Goal: Information Seeking & Learning: Learn about a topic

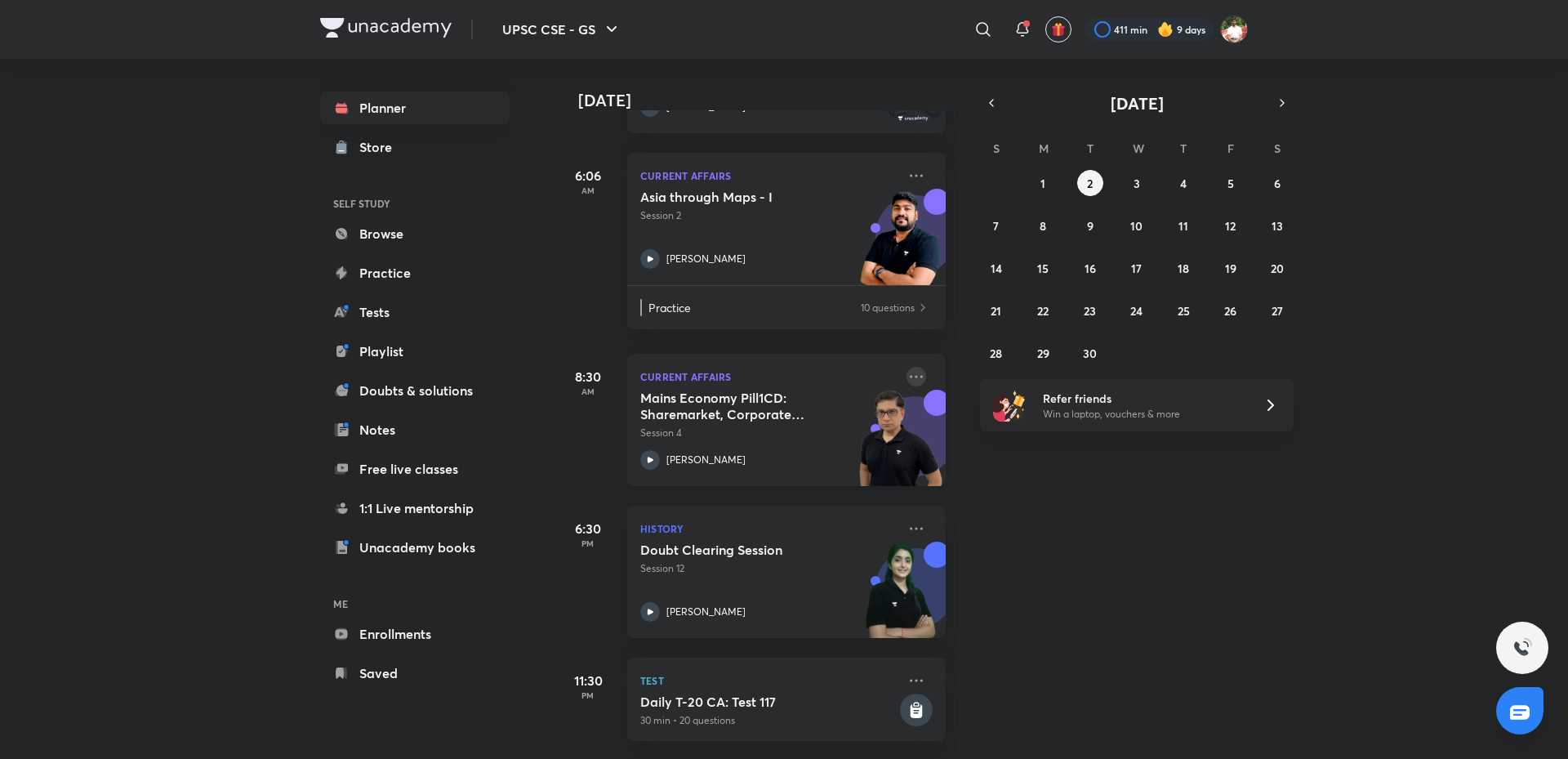
click at [906, 367] on icon at bounding box center [916, 377] width 20 height 20
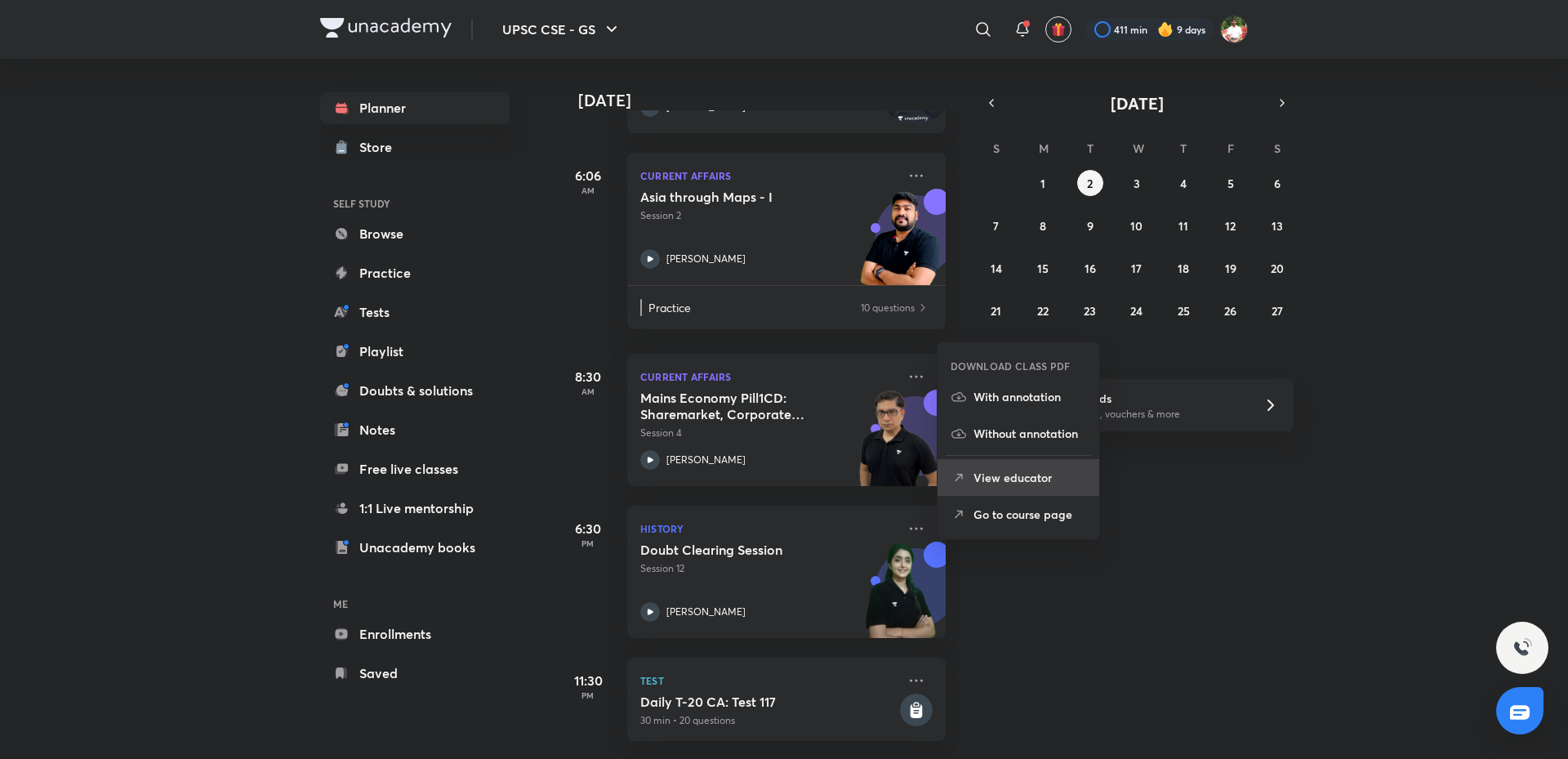
click at [1019, 471] on p "View educator" at bounding box center [1030, 477] width 113 height 17
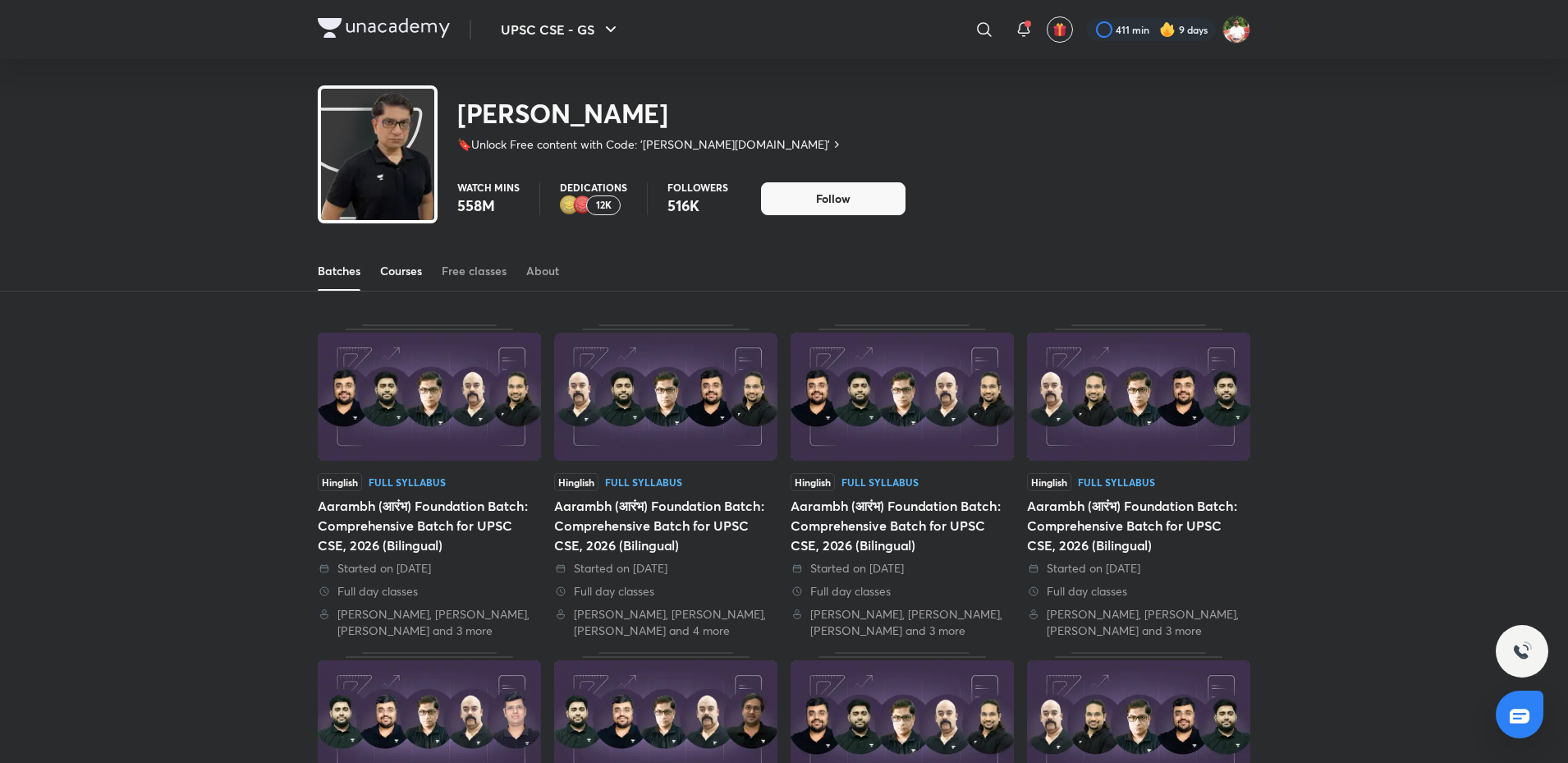
click at [404, 275] on div "Courses" at bounding box center [401, 271] width 42 height 16
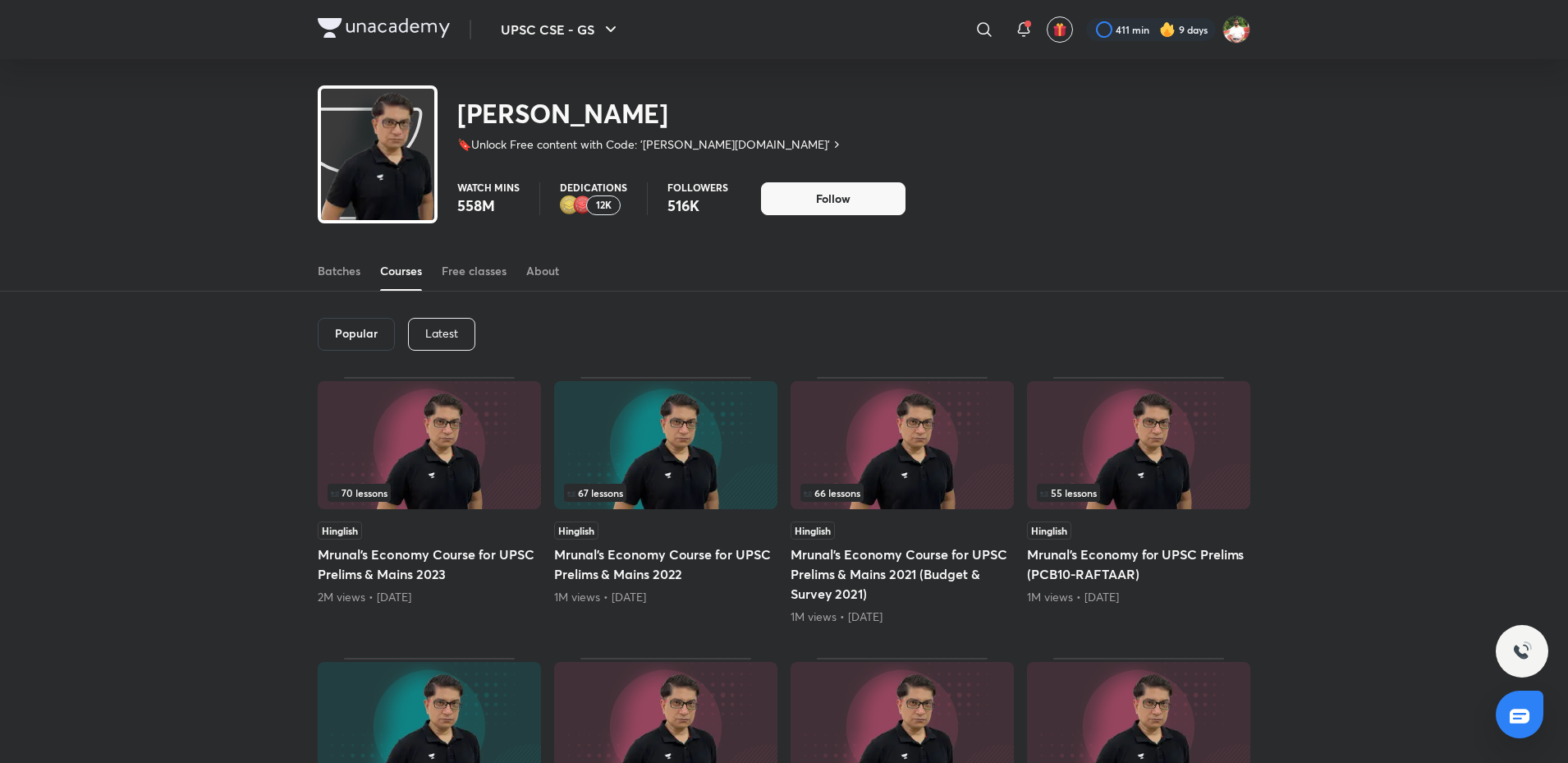
click at [423, 322] on div "Latest" at bounding box center [442, 334] width 67 height 33
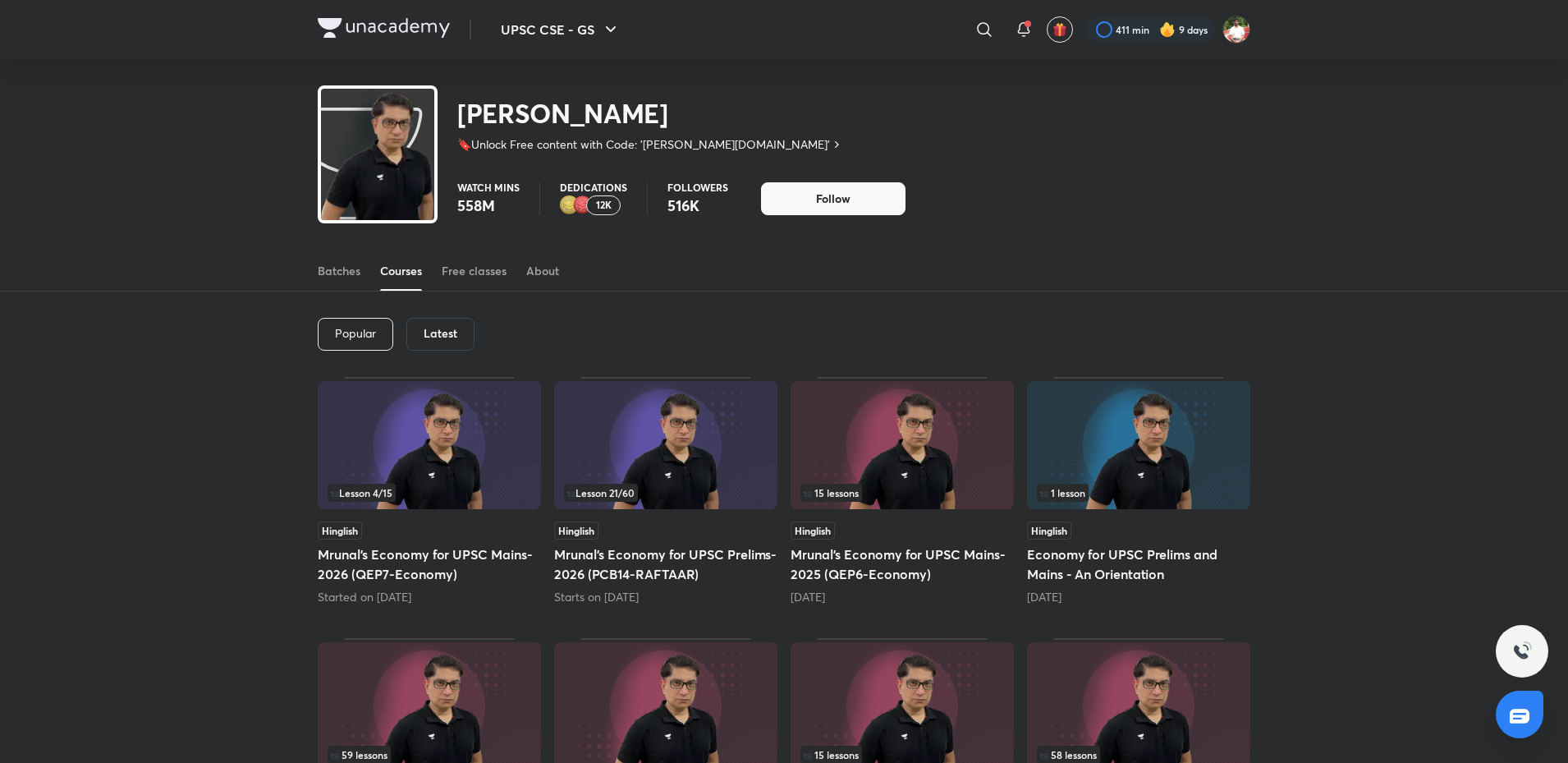
click at [703, 528] on div "Hinglish" at bounding box center [665, 530] width 223 height 18
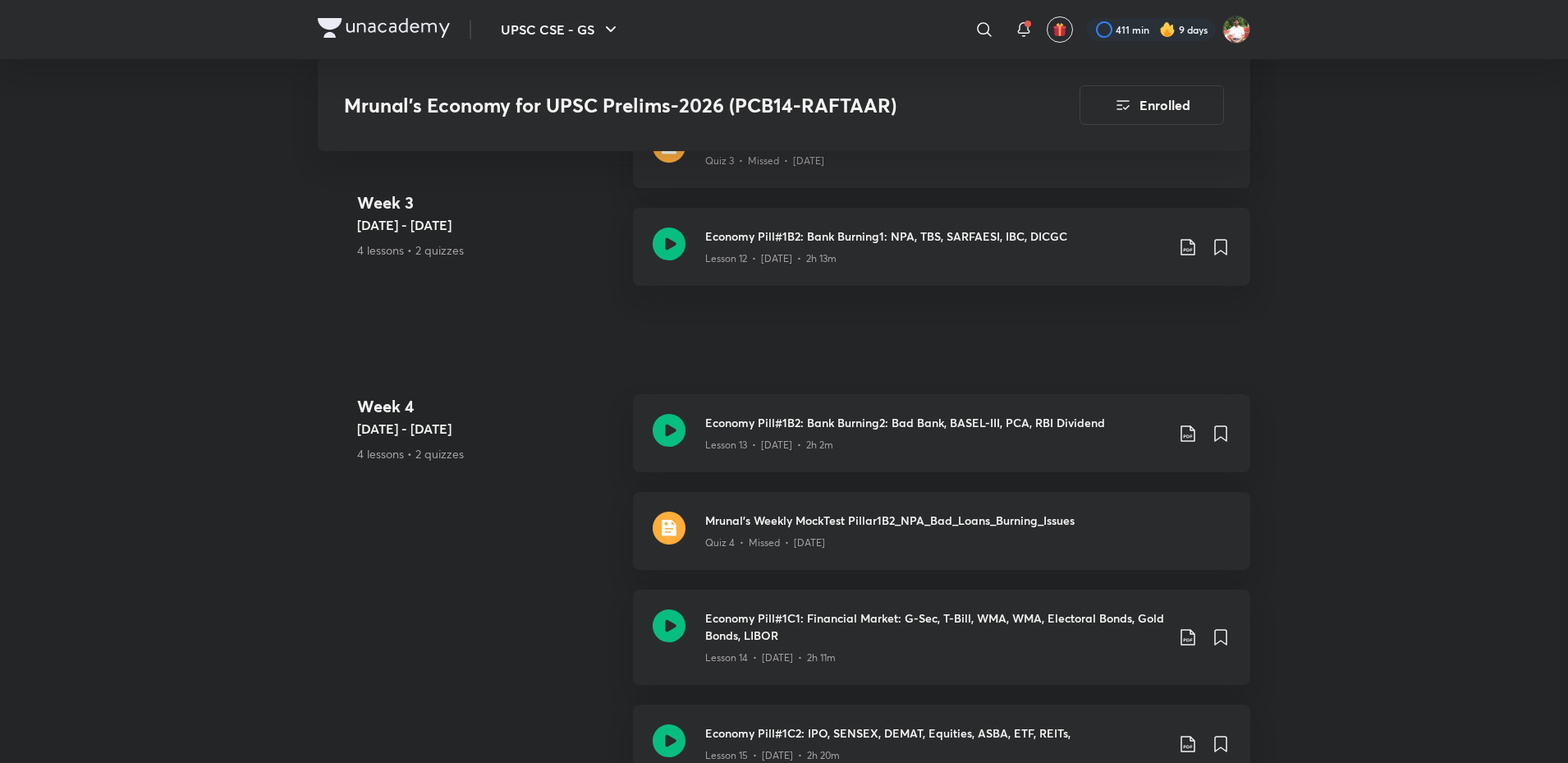
scroll to position [2381, 0]
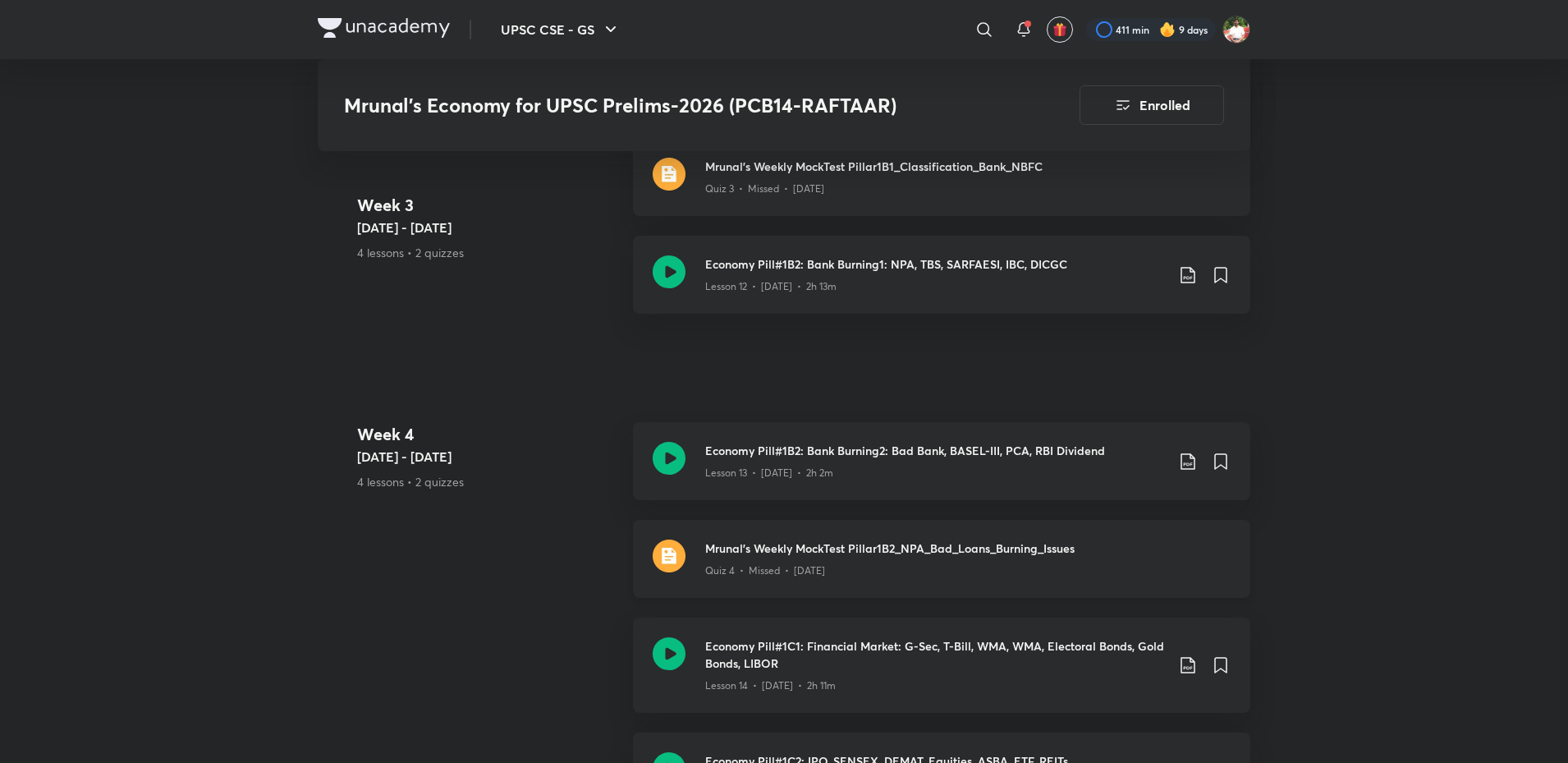
click at [764, 556] on h3 "Mrunal's Weekly MockTest Pillar1B2_NPA_Bad_Loans_Burning_Issues" at bounding box center [968, 547] width 525 height 17
click at [720, 573] on div "Quiz 4 • Missed • [DATE]" at bounding box center [968, 567] width 525 height 21
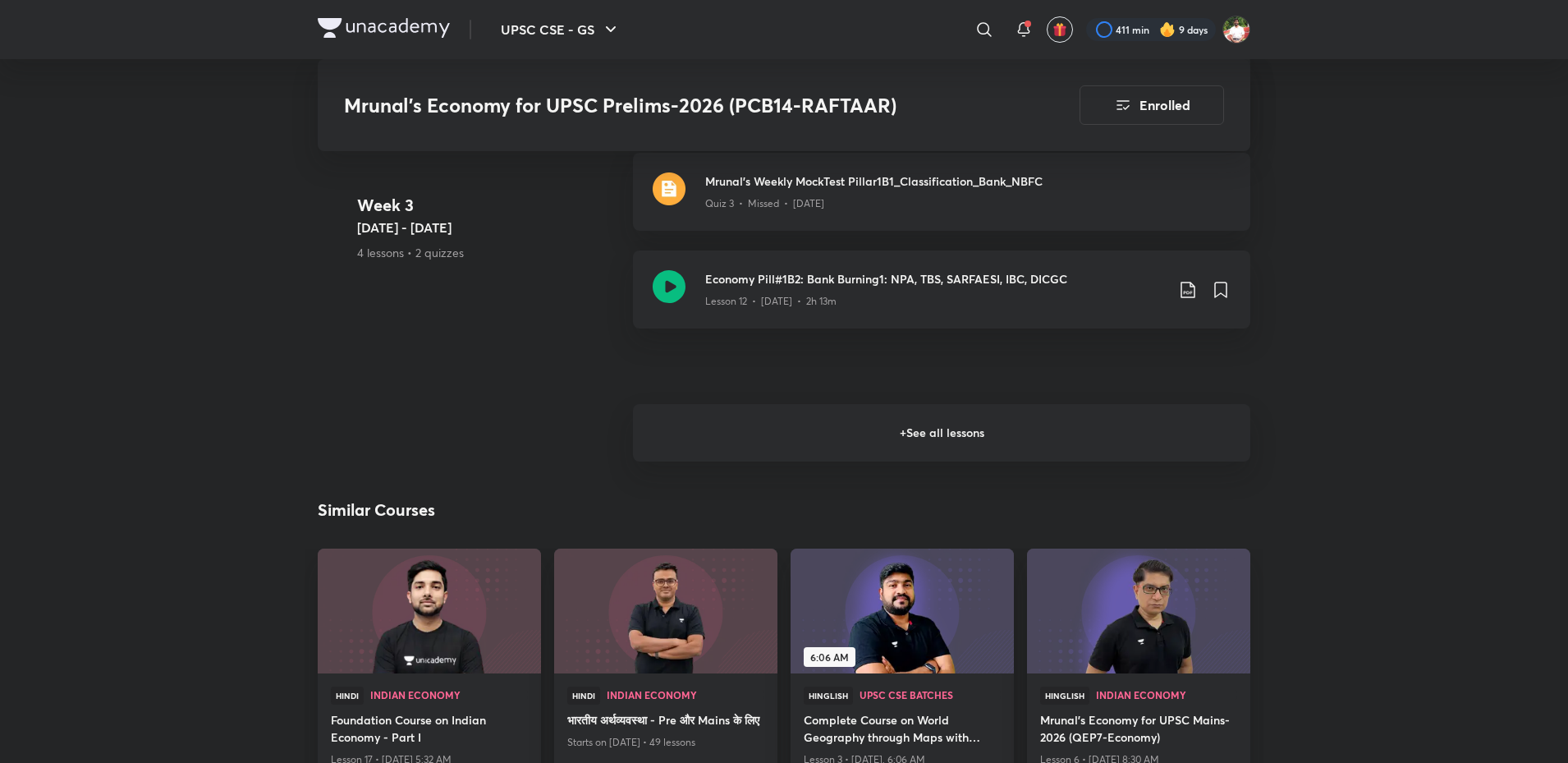
scroll to position [2381, 0]
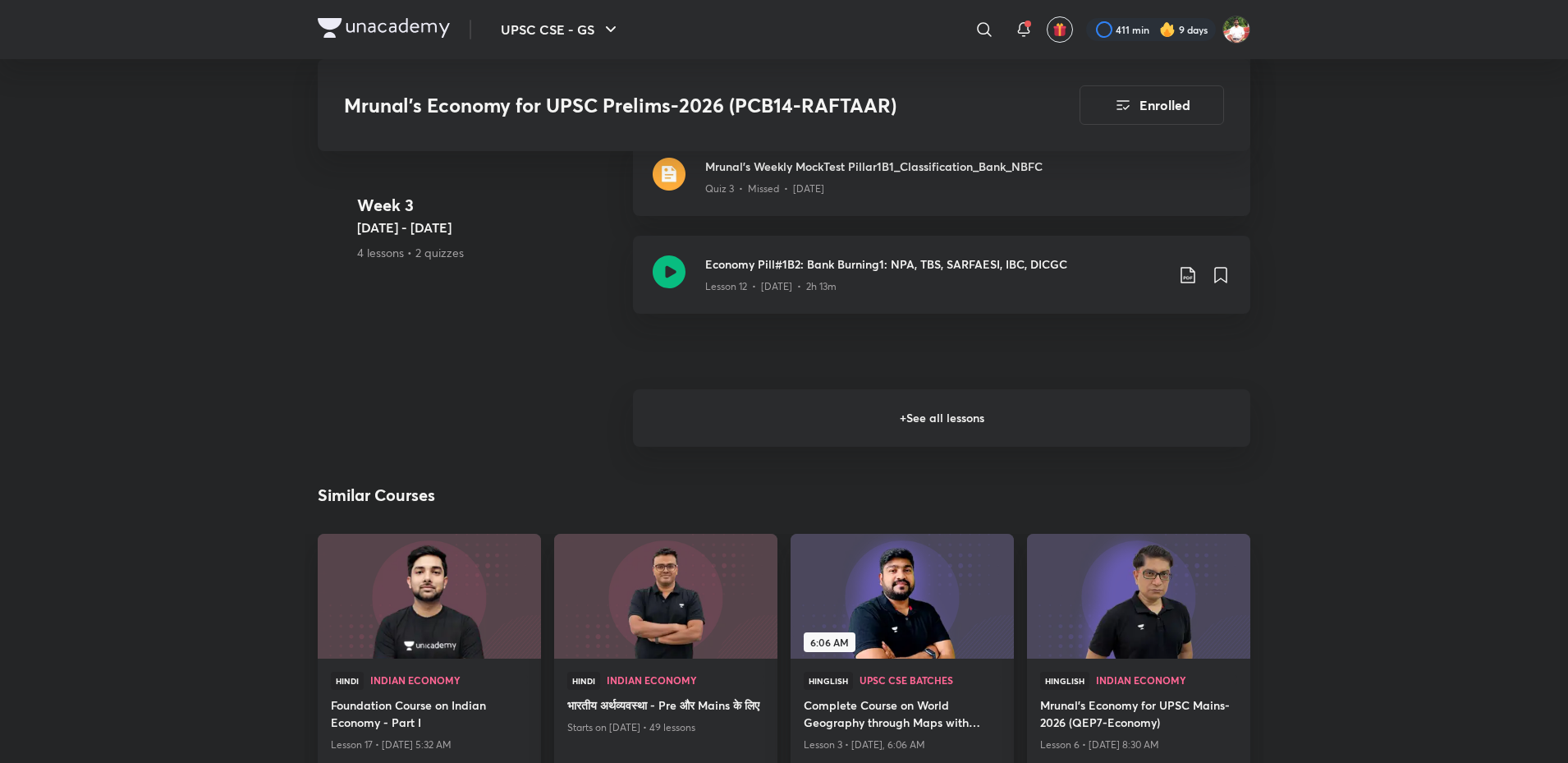
click at [820, 447] on h6 "+ See all lessons" at bounding box center [942, 418] width 617 height 58
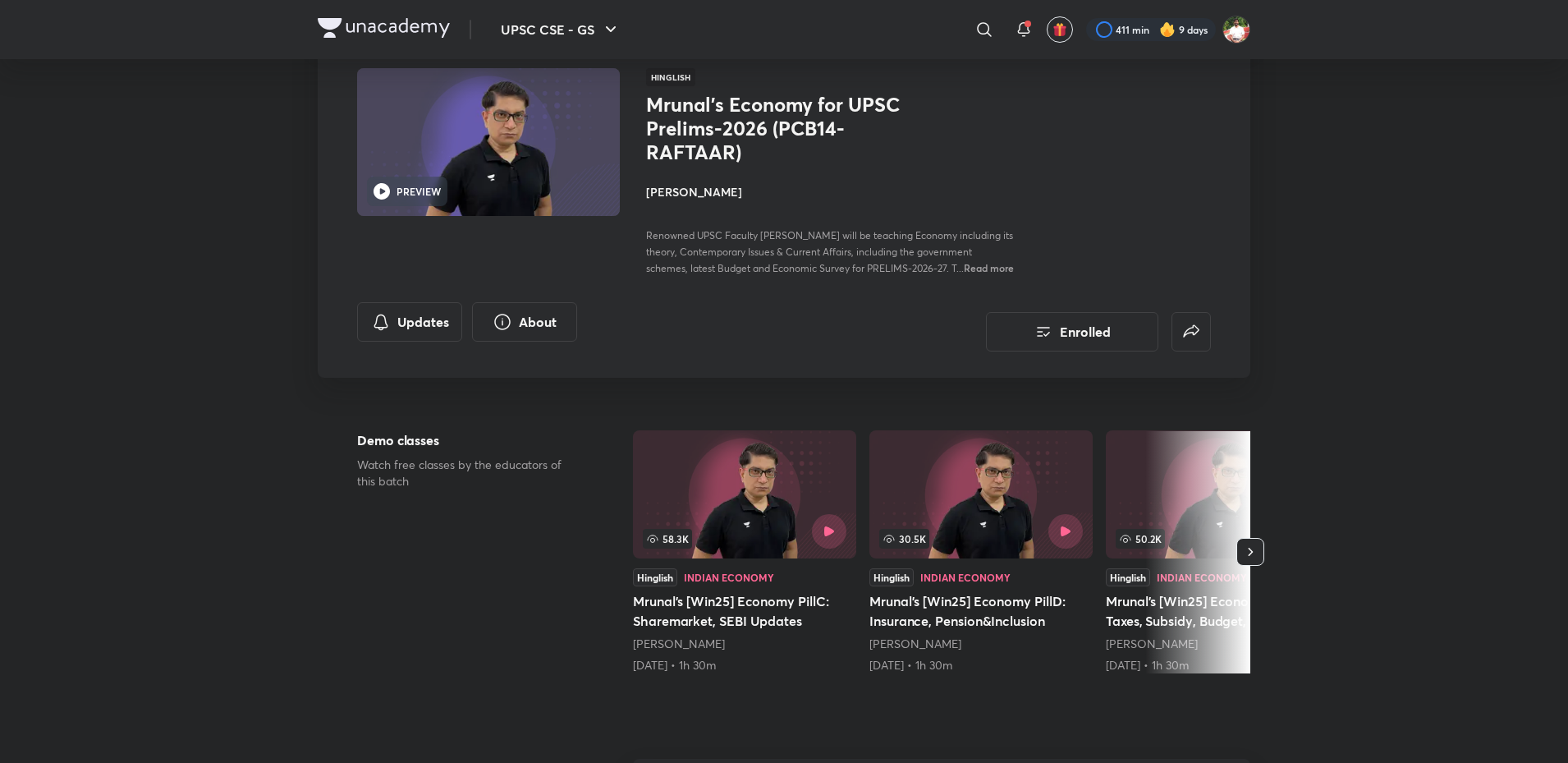
scroll to position [0, 0]
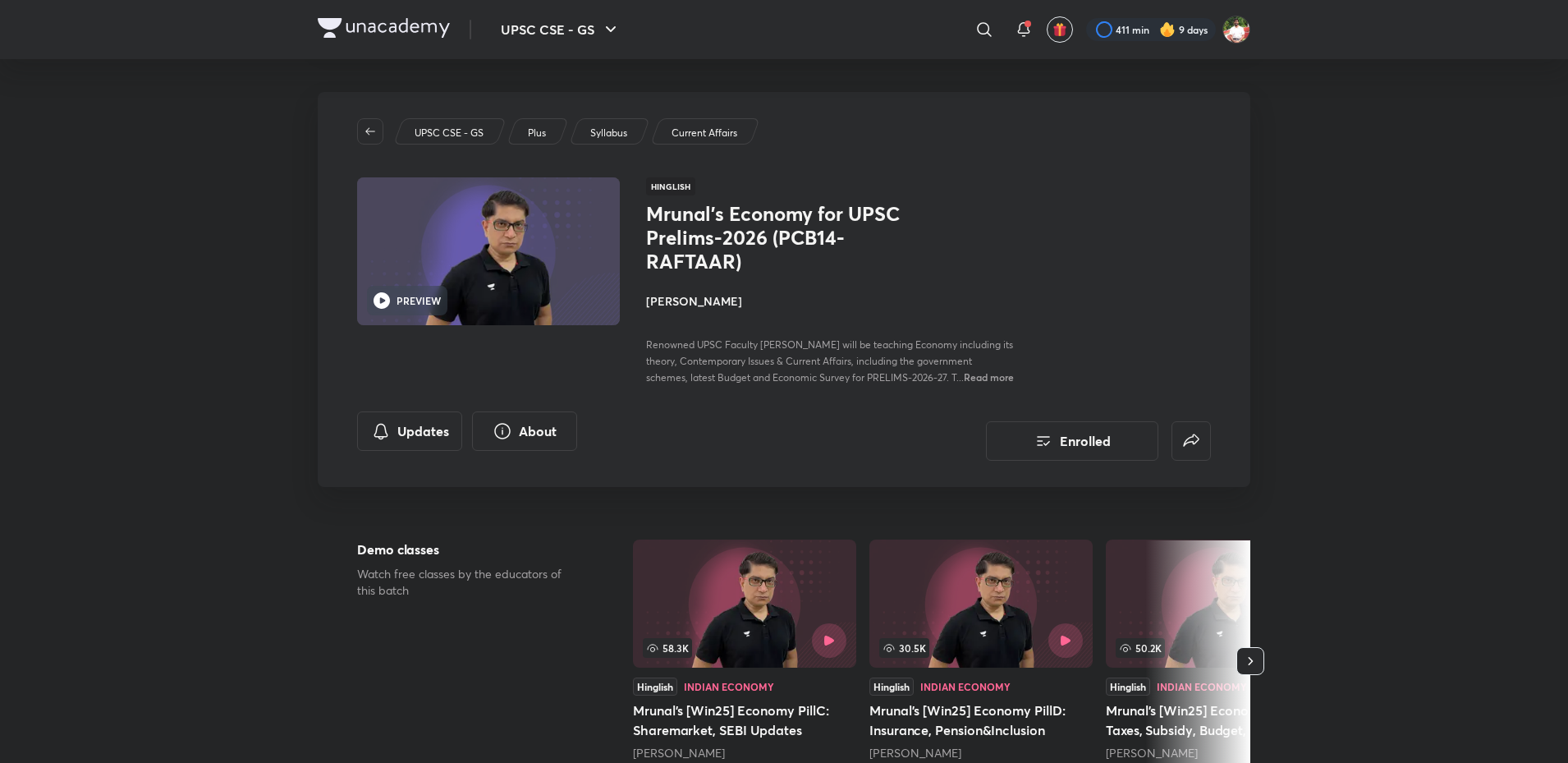
click at [429, 449] on button "Updates" at bounding box center [410, 430] width 105 height 40
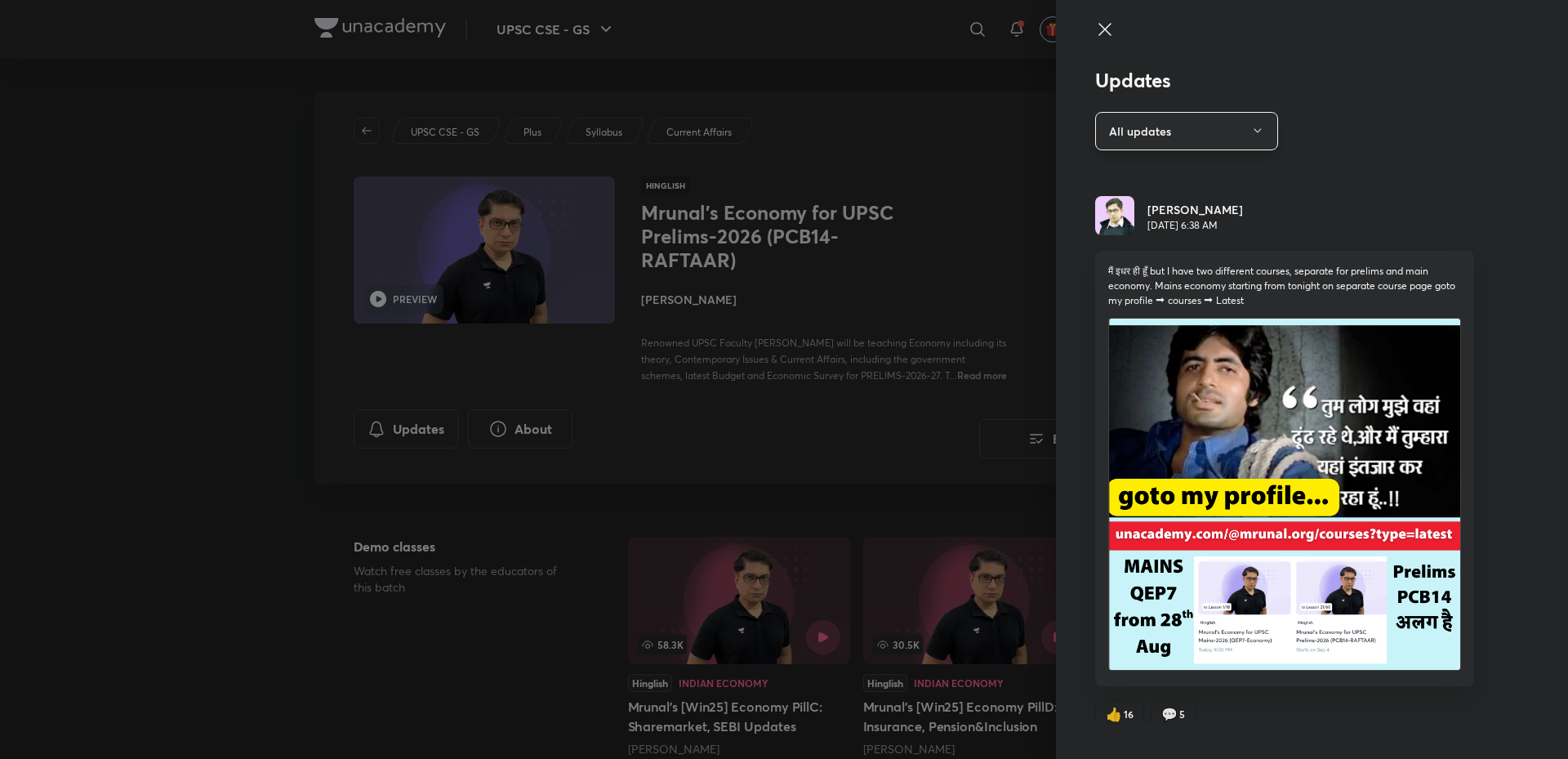
click at [1182, 128] on button "All updates" at bounding box center [1186, 131] width 183 height 38
click at [1155, 210] on span "Attachments" at bounding box center [1178, 210] width 169 height 17
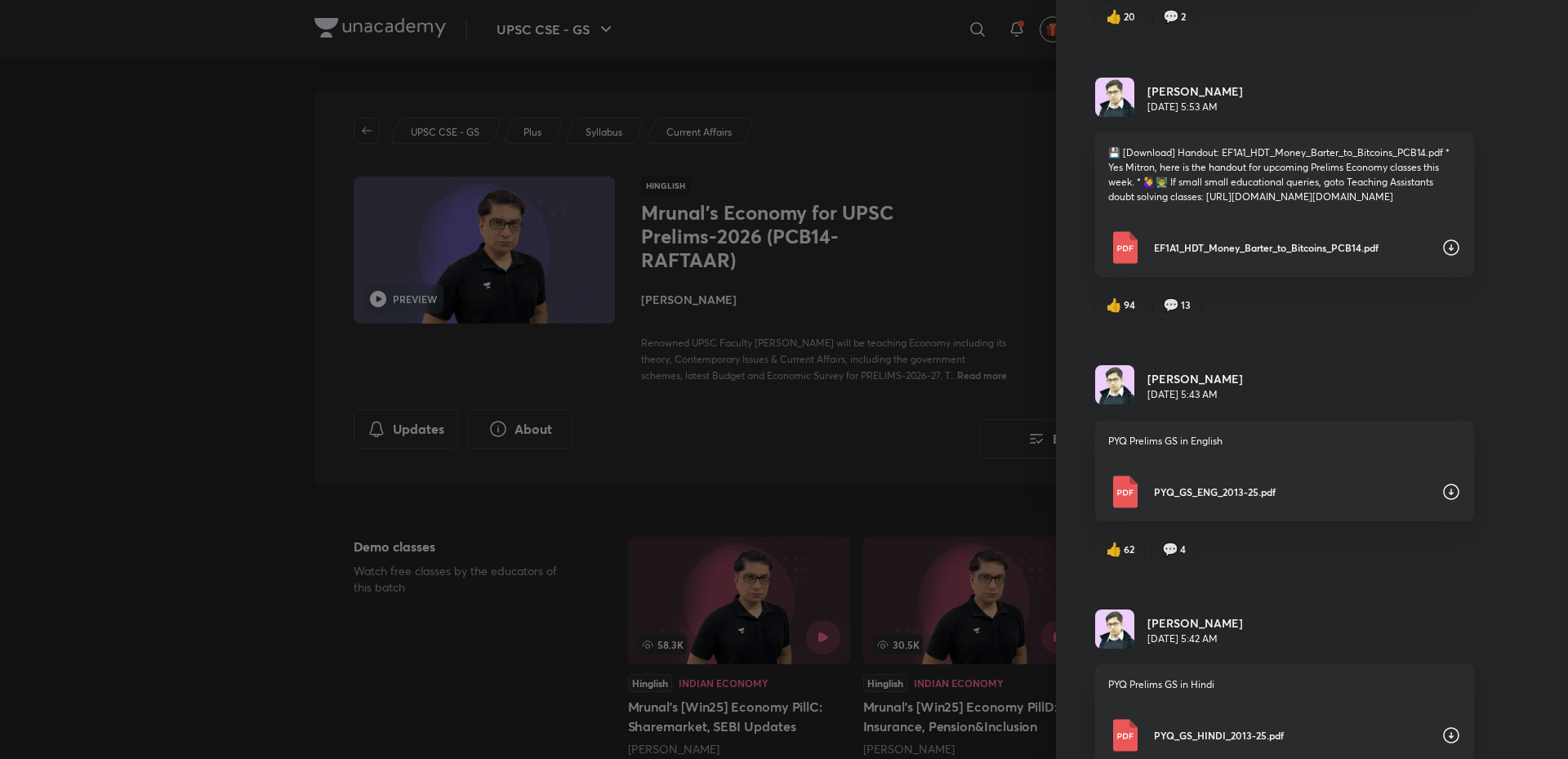
scroll to position [3865, 0]
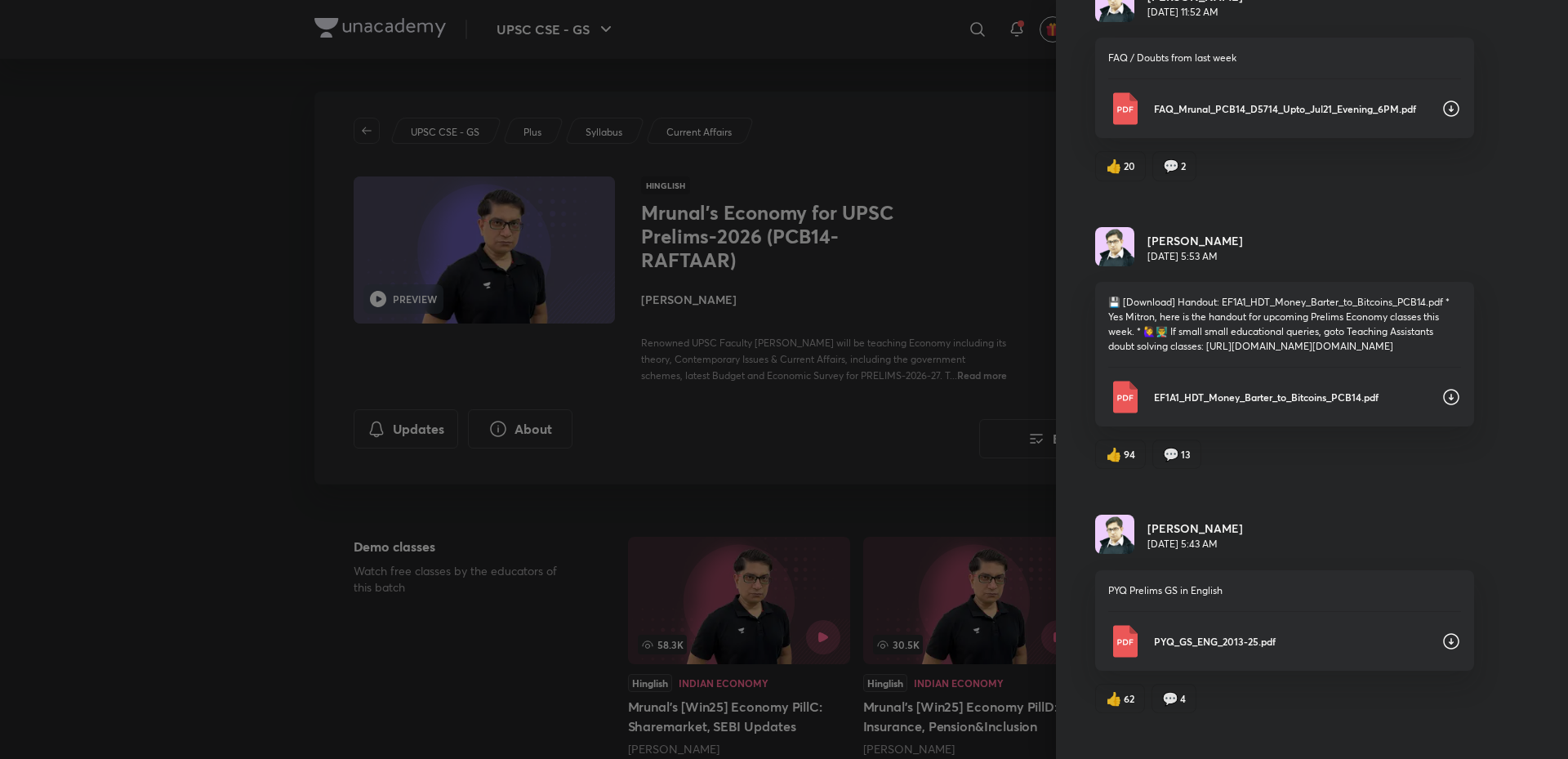
click at [1426, 413] on div "EF1A1_HDT_Money_Barter_to_Bitcoins_PCB14.pdf" at bounding box center [1285, 397] width 353 height 33
